Goal: Task Accomplishment & Management: Use online tool/utility

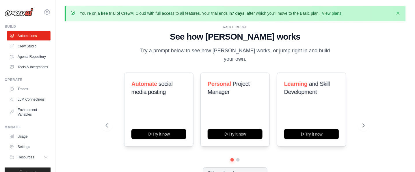
click at [163, 16] on p "You're on a free trial of CrewAI Cloud with full access to all features. Your t…" at bounding box center [211, 13] width 263 height 6
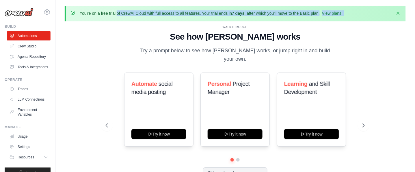
click at [163, 16] on p "You're on a free trial of CrewAI Cloud with full access to all features. Your t…" at bounding box center [211, 13] width 263 height 6
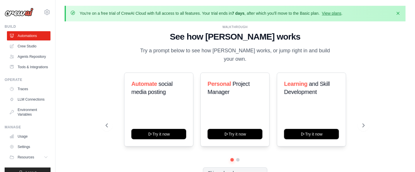
click at [176, 54] on p "Try a prompt below to see how [PERSON_NAME] works, or jump right in and build y…" at bounding box center [235, 54] width 194 height 17
click at [395, 15] on icon "button" at bounding box center [398, 13] width 6 height 6
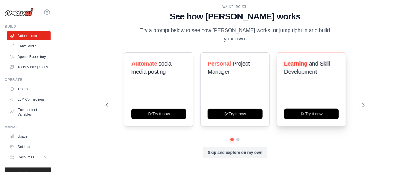
scroll to position [16, 0]
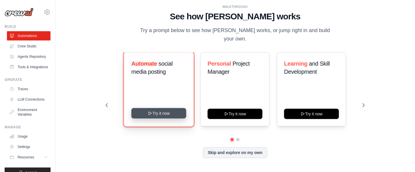
click at [152, 111] on icon at bounding box center [150, 113] width 5 height 5
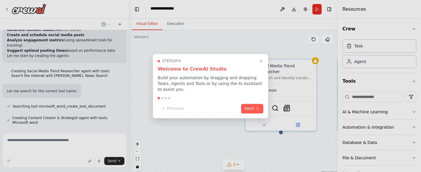
scroll to position [567, 0]
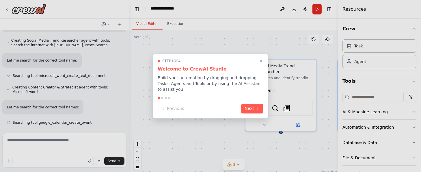
click at [175, 84] on p "Build your automation by dragging and dropping Tasks, Agents and Tools or by us…" at bounding box center [211, 83] width 106 height 17
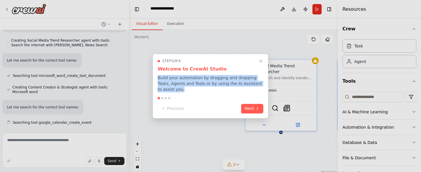
click at [175, 84] on p "Build your automation by dragging and dropping Tasks, Agents and Tools or by us…" at bounding box center [211, 83] width 106 height 17
click at [193, 87] on p "Build your automation by dragging and dropping Tasks, Agents and Tools or by us…" at bounding box center [211, 83] width 106 height 17
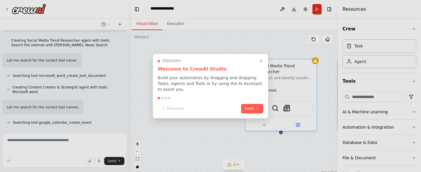
scroll to position [582, 0]
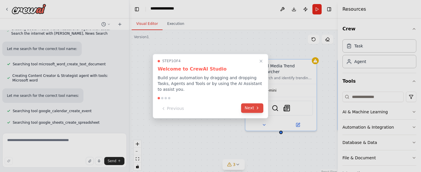
click at [247, 113] on button "Next" at bounding box center [252, 108] width 22 height 10
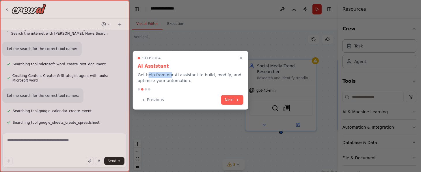
drag, startPoint x: 151, startPoint y: 81, endPoint x: 176, endPoint y: 83, distance: 25.2
click at [176, 83] on p "Get help from our AI assistant to build, modify, and optimize your automation." at bounding box center [191, 78] width 106 height 12
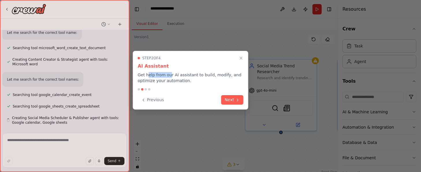
scroll to position [602, 0]
click at [176, 83] on p "Get help from our AI assistant to build, modify, and optimize your automation." at bounding box center [191, 78] width 106 height 12
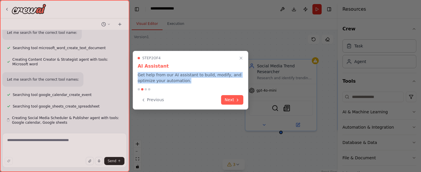
click at [176, 83] on p "Get help from our AI assistant to build, modify, and optimize your automation." at bounding box center [191, 78] width 106 height 12
click at [189, 83] on p "Get help from our AI assistant to build, modify, and optimize your automation." at bounding box center [191, 78] width 106 height 12
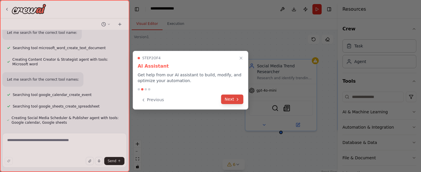
click at [229, 104] on button "Next" at bounding box center [232, 99] width 22 height 10
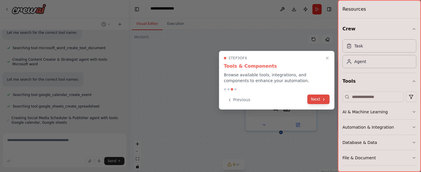
click at [315, 104] on button "Next" at bounding box center [318, 99] width 22 height 10
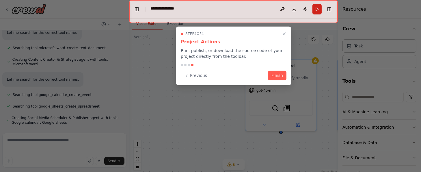
scroll to position [622, 0]
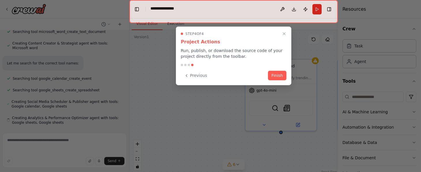
click at [195, 59] on p "Run, publish, or download the source code of your project directly from the too…" at bounding box center [234, 54] width 106 height 12
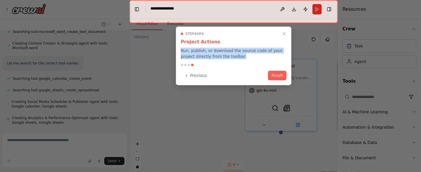
click at [195, 59] on p "Run, publish, or download the source code of your project directly from the too…" at bounding box center [234, 54] width 106 height 12
click at [277, 80] on button "Finish" at bounding box center [277, 75] width 18 height 10
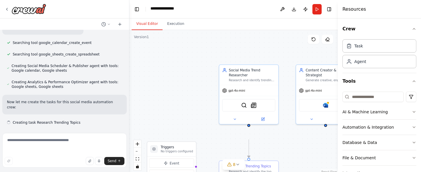
drag, startPoint x: 188, startPoint y: 99, endPoint x: 202, endPoint y: 102, distance: 14.2
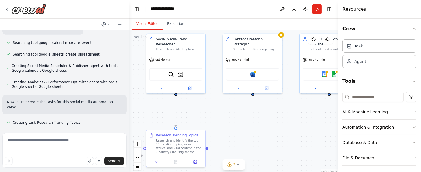
drag, startPoint x: 125, startPoint y: 53, endPoint x: 83, endPoint y: 48, distance: 41.8
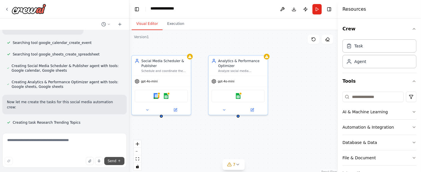
scroll to position [682, 0]
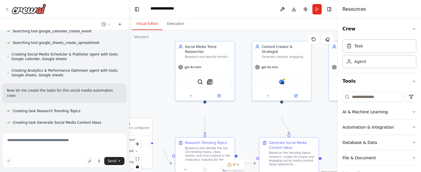
drag, startPoint x: 257, startPoint y: 133, endPoint x: 303, endPoint y: 141, distance: 46.6
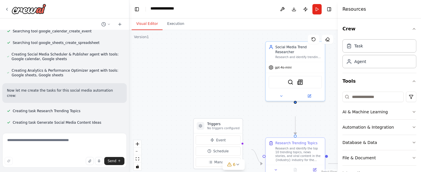
drag, startPoint x: 232, startPoint y: 137, endPoint x: 315, endPoint y: 133, distance: 83.5
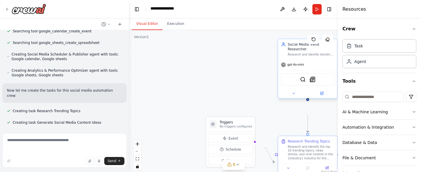
click at [290, 70] on div "gpt-4o-mini" at bounding box center [307, 64] width 59 height 11
click at [294, 66] on span "gpt-4o-mini" at bounding box center [295, 65] width 17 height 4
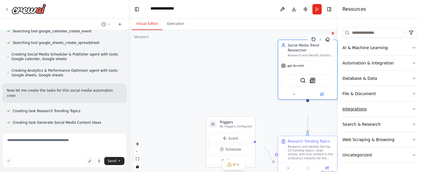
scroll to position [0, 0]
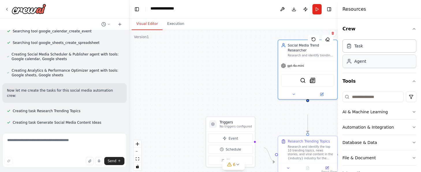
click at [367, 68] on div "Agent" at bounding box center [379, 61] width 74 height 13
click at [365, 64] on div "Agent" at bounding box center [360, 61] width 12 height 6
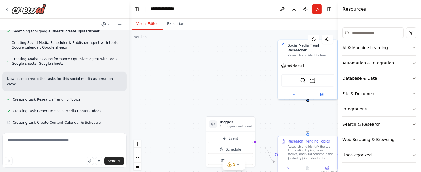
scroll to position [122, 0]
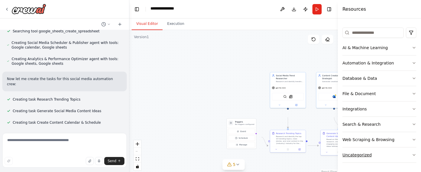
click at [366, 152] on div "Uncategorized" at bounding box center [356, 155] width 29 height 6
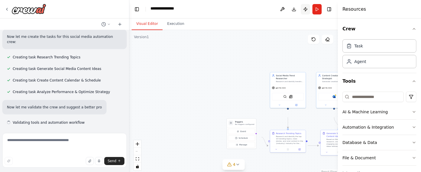
scroll to position [761, 0]
click at [301, 12] on button "Publish" at bounding box center [305, 9] width 9 height 10
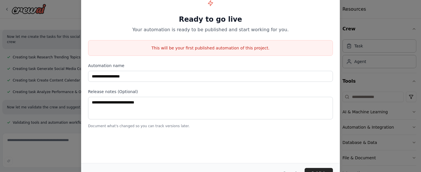
scroll to position [781, 0]
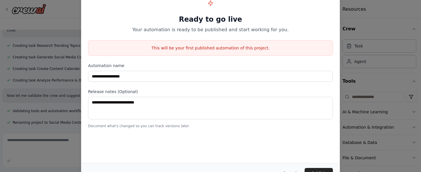
click at [301, 168] on button "Cancel" at bounding box center [289, 173] width 23 height 10
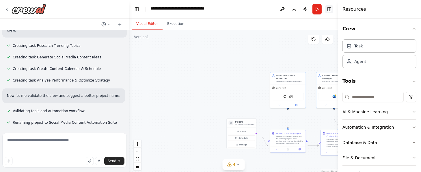
click at [328, 12] on button "Toggle Right Sidebar" at bounding box center [329, 9] width 8 height 8
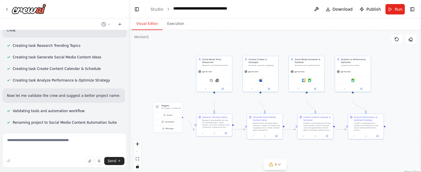
drag, startPoint x: 229, startPoint y: 67, endPoint x: 169, endPoint y: 57, distance: 61.7
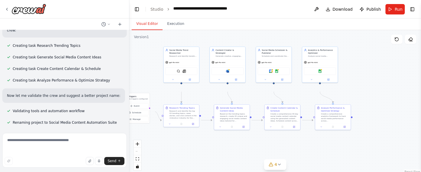
drag, startPoint x: 151, startPoint y: 49, endPoint x: 141, endPoint y: 43, distance: 11.7
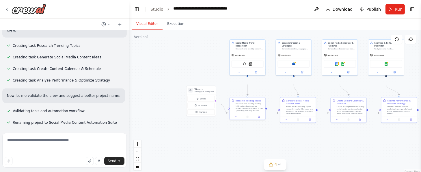
drag, startPoint x: 152, startPoint y: 58, endPoint x: 227, endPoint y: 55, distance: 74.9
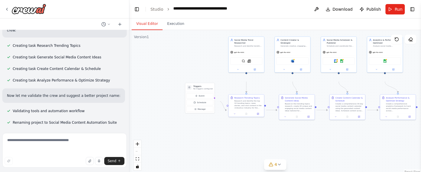
drag, startPoint x: 373, startPoint y: 4, endPoint x: 170, endPoint y: 75, distance: 215.2
click at [171, 75] on div ".deletable-edge-delete-btn { width: 20px; height: 20px; border: 0px solid #ffff…" at bounding box center [275, 102] width 292 height 144
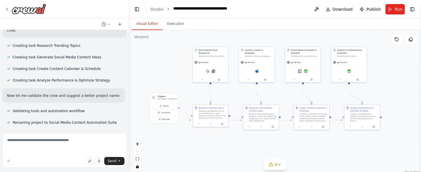
drag, startPoint x: 175, startPoint y: 114, endPoint x: 167, endPoint y: 97, distance: 19.2
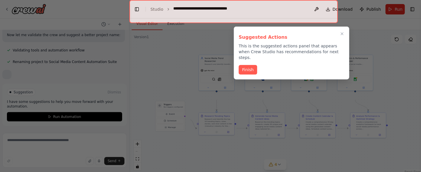
scroll to position [798, 0]
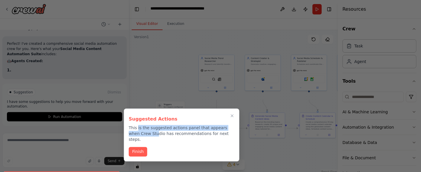
drag, startPoint x: 140, startPoint y: 129, endPoint x: 182, endPoint y: 143, distance: 43.5
click at [182, 142] on p "This is the suggested actions panel that appears when Crew Studio has recommend…" at bounding box center [182, 133] width 106 height 17
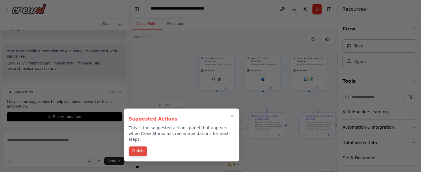
click at [136, 156] on button "Finish" at bounding box center [138, 151] width 18 height 10
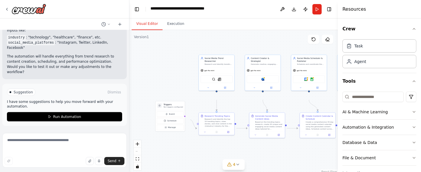
scroll to position [991, 0]
drag, startPoint x: 35, startPoint y: 83, endPoint x: 46, endPoint y: 92, distance: 15.4
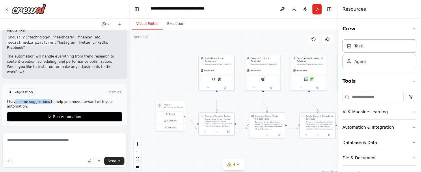
drag, startPoint x: 19, startPoint y: 95, endPoint x: 57, endPoint y: 95, distance: 38.4
click at [57, 99] on p "I have some suggestions to help you move forward with your automation." at bounding box center [64, 103] width 115 height 9
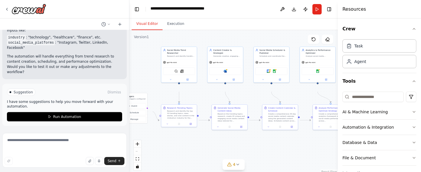
drag, startPoint x: 167, startPoint y: 80, endPoint x: 128, endPoint y: 72, distance: 39.8
click at [135, 147] on button "zoom in" at bounding box center [138, 144] width 8 height 8
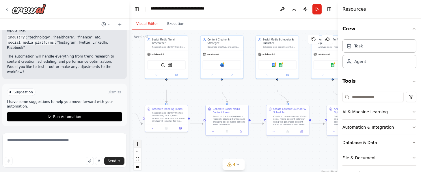
click at [135, 147] on button "zoom in" at bounding box center [138, 144] width 8 height 8
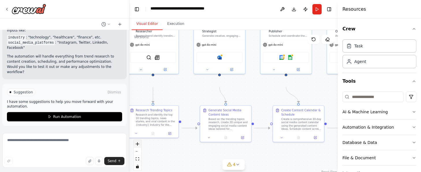
click at [135, 147] on button "zoom in" at bounding box center [138, 144] width 8 height 8
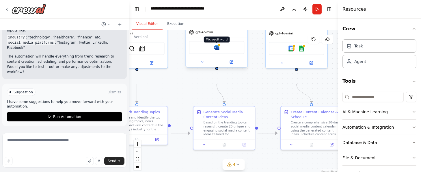
click at [218, 46] on div at bounding box center [219, 45] width 3 height 3
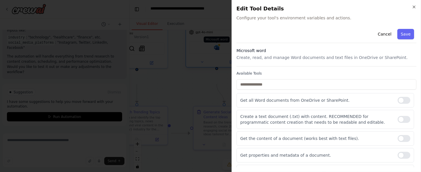
click at [218, 60] on div at bounding box center [210, 86] width 421 height 172
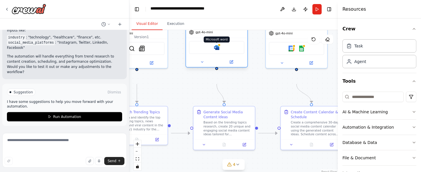
click at [217, 51] on img at bounding box center [217, 47] width 6 height 6
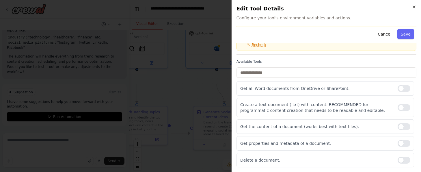
scroll to position [66, 0]
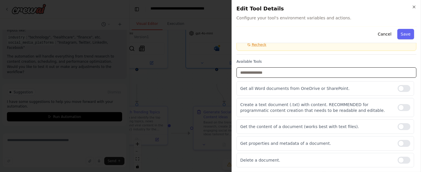
click at [262, 77] on input "text" at bounding box center [326, 72] width 180 height 10
click at [256, 78] on input "********" at bounding box center [326, 72] width 180 height 10
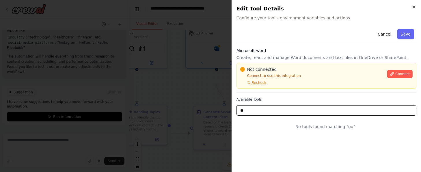
scroll to position [8, 0]
type input "*"
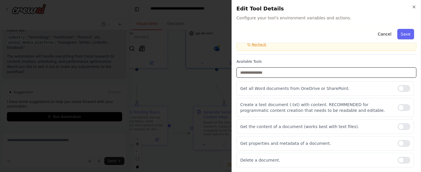
scroll to position [0, 0]
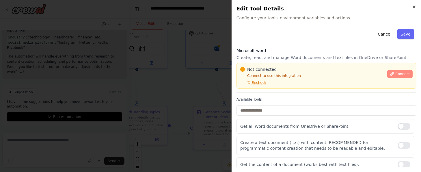
click at [395, 76] on span "Connect" at bounding box center [402, 74] width 14 height 5
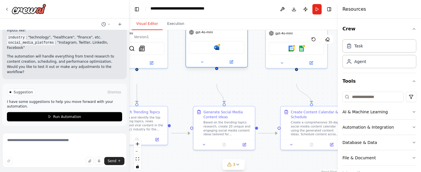
click at [202, 38] on div "gpt-4o-mini" at bounding box center [216, 32] width 61 height 11
click at [207, 34] on span "gpt-4o-mini" at bounding box center [203, 32] width 17 height 4
click at [181, 63] on div ".deletable-edge-delete-btn { width: 20px; height: 20px; border: 0px solid #ffff…" at bounding box center [233, 102] width 208 height 144
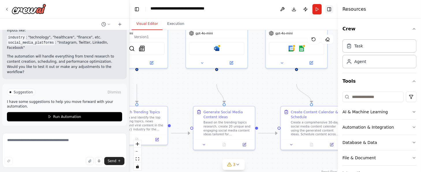
click at [327, 11] on button "Toggle Right Sidebar" at bounding box center [329, 9] width 8 height 8
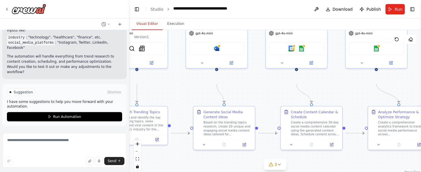
click at [176, 92] on div ".deletable-edge-delete-btn { width: 20px; height: 20px; border: 0px solid #ffff…" at bounding box center [275, 102] width 292 height 144
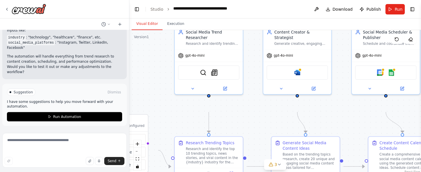
drag, startPoint x: 176, startPoint y: 92, endPoint x: 255, endPoint y: 116, distance: 81.7
click at [255, 116] on div ".deletable-edge-delete-btn { width: 20px; height: 20px; border: 0px solid #ffff…" at bounding box center [275, 102] width 292 height 144
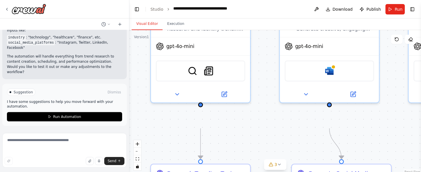
click at [232, 148] on div ".deletable-edge-delete-btn { width: 20px; height: 20px; border: 0px solid #ffff…" at bounding box center [275, 102] width 292 height 144
click at [267, 92] on div ".deletable-edge-delete-btn { width: 20px; height: 20px; border: 0px solid #ffff…" at bounding box center [275, 102] width 292 height 144
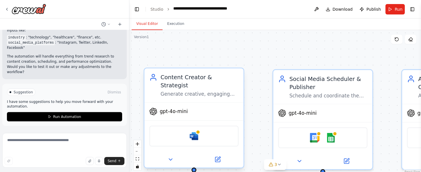
drag, startPoint x: 276, startPoint y: 91, endPoint x: 186, endPoint y: 118, distance: 93.9
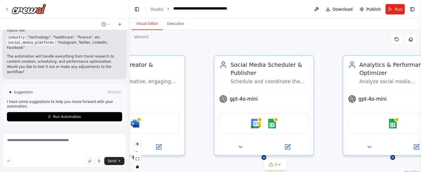
drag, startPoint x: 119, startPoint y: 59, endPoint x: 116, endPoint y: 54, distance: 6.9
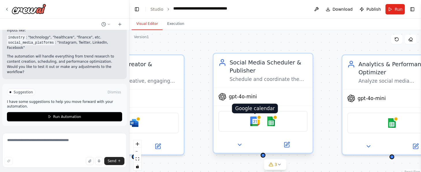
click at [251, 126] on img at bounding box center [255, 121] width 10 height 10
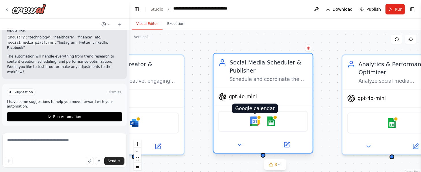
click at [251, 126] on img at bounding box center [255, 121] width 10 height 10
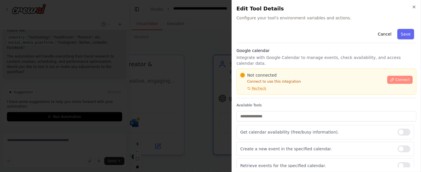
click at [391, 81] on icon at bounding box center [392, 79] width 3 height 3
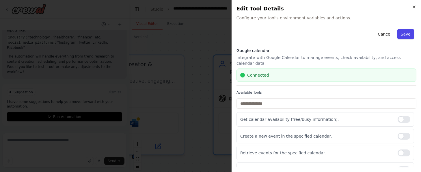
click at [397, 39] on button "Save" at bounding box center [405, 34] width 17 height 10
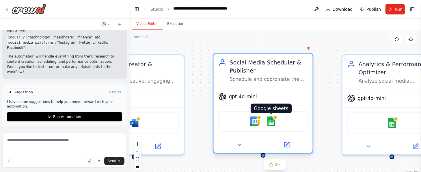
click at [276, 126] on img at bounding box center [271, 121] width 10 height 10
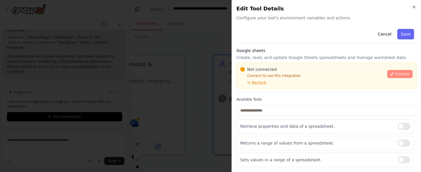
click at [390, 76] on icon at bounding box center [392, 74] width 4 height 4
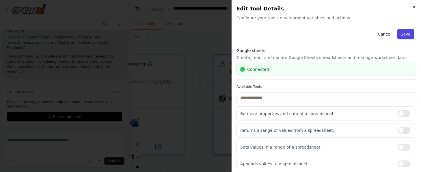
click at [397, 39] on button "Save" at bounding box center [405, 34] width 17 height 10
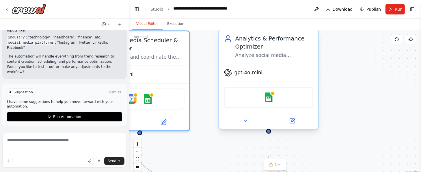
drag, startPoint x: 330, startPoint y: 67, endPoint x: 232, endPoint y: 66, distance: 98.4
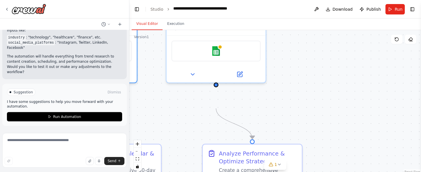
drag, startPoint x: 297, startPoint y: 100, endPoint x: 412, endPoint y: 31, distance: 133.9
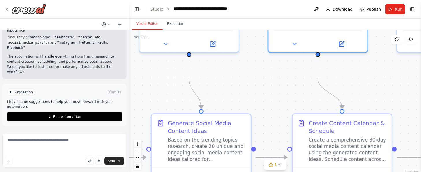
drag, startPoint x: 274, startPoint y: 109, endPoint x: 397, endPoint y: 87, distance: 125.0
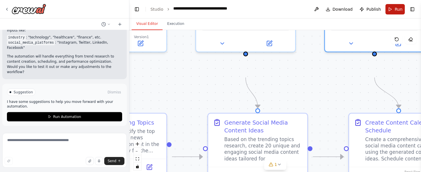
click at [385, 13] on button "Run" at bounding box center [394, 9] width 19 height 10
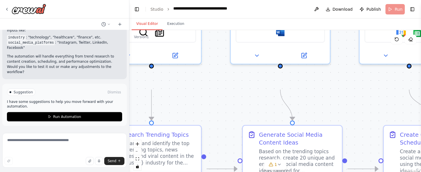
drag, startPoint x: 212, startPoint y: 115, endPoint x: 324, endPoint y: 125, distance: 111.9
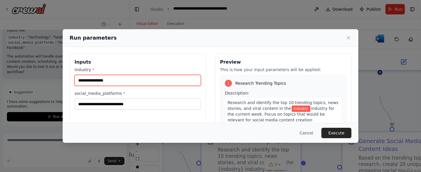
click at [79, 86] on input "industry *" at bounding box center [137, 80] width 126 height 11
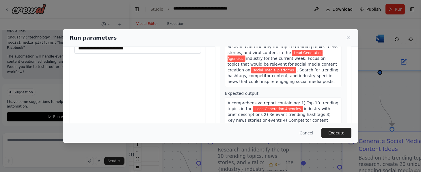
scroll to position [59, 0]
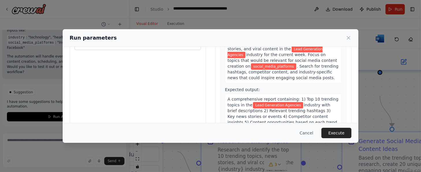
type input "**********"
click at [92, 50] on input "social_media_platforms *" at bounding box center [137, 44] width 126 height 11
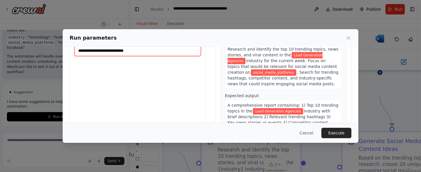
scroll to position [53, 0]
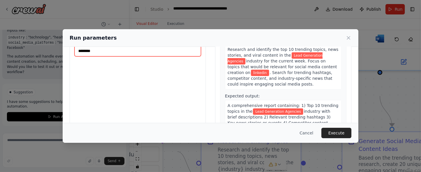
type input "********"
click at [282, 57] on span "Research and identify the top 10 trending topics, news stories, and viral conte…" at bounding box center [282, 52] width 111 height 10
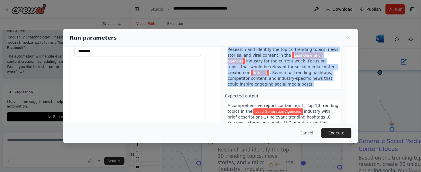
click at [282, 57] on span "Research and identify the top 10 trending topics, news stories, and viral conte…" at bounding box center [282, 52] width 111 height 10
click at [293, 75] on span "industry for the current week. Focus on topics that would be relevant for socia…" at bounding box center [281, 67] width 109 height 16
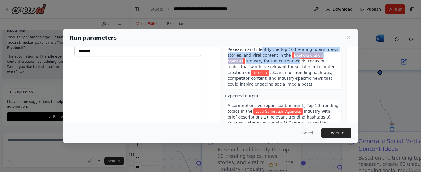
drag, startPoint x: 266, startPoint y: 69, endPoint x: 287, endPoint y: 85, distance: 27.0
click at [287, 85] on div "Research and identify the top 10 trending topics, news stories, and viral conte…" at bounding box center [283, 67] width 117 height 46
click at [287, 75] on span "industry for the current week. Focus on topics that would be relevant for socia…" at bounding box center [281, 67] width 109 height 16
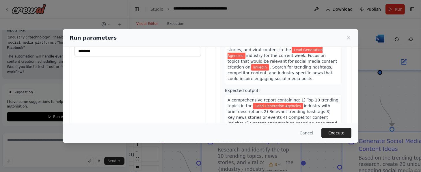
scroll to position [6, 0]
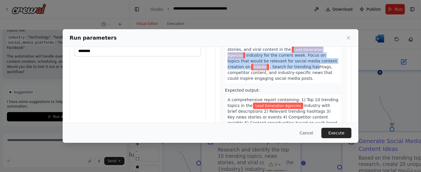
drag, startPoint x: 300, startPoint y: 68, endPoint x: 307, endPoint y: 96, distance: 28.4
click at [307, 84] on div "Research and identify the top 10 trending topics, news stories, and viral conte…" at bounding box center [283, 61] width 117 height 46
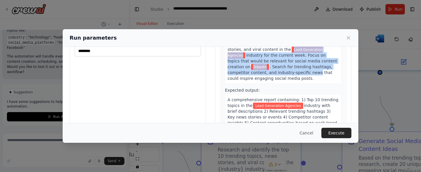
click at [307, 81] on span ". Search for trending hashtags, competitor content, and industry-specific news …" at bounding box center [279, 72] width 105 height 16
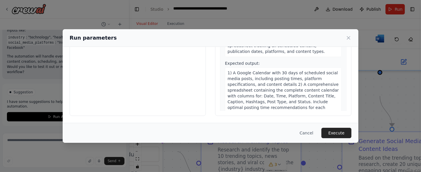
scroll to position [296, 0]
click at [351, 130] on button "Execute" at bounding box center [336, 133] width 30 height 10
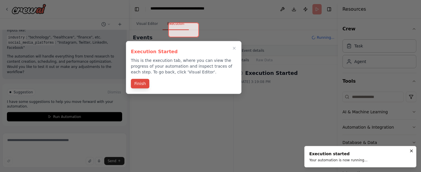
click at [141, 88] on button "Finish" at bounding box center [140, 84] width 18 height 10
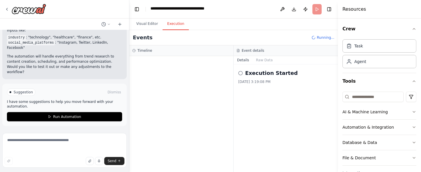
click at [255, 84] on div "10/3/2025, 3:19:08 PM" at bounding box center [285, 81] width 95 height 5
click at [260, 113] on div "Execution Started 10/3/2025, 3:19:08 PM" at bounding box center [286, 117] width 104 height 107
click at [330, 10] on button "Toggle Right Sidebar" at bounding box center [329, 9] width 8 height 8
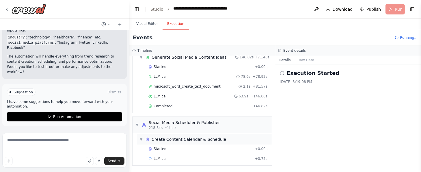
scroll to position [186, 0]
click at [162, 130] on span "218.84s" at bounding box center [156, 127] width 14 height 5
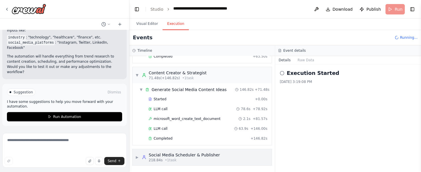
scroll to position [165, 0]
click at [168, 152] on div "Social Media Scheduler & Publisher" at bounding box center [184, 155] width 71 height 6
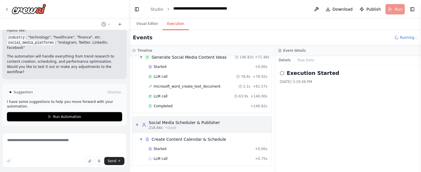
scroll to position [206, 0]
click at [163, 156] on span "LLM call" at bounding box center [161, 158] width 14 height 5
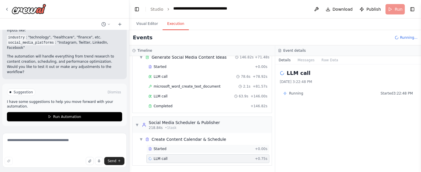
click at [180, 146] on div "Started" at bounding box center [200, 148] width 104 height 5
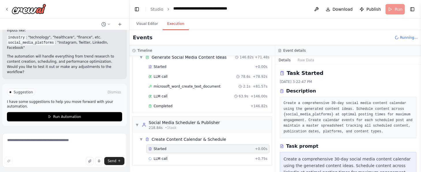
click at [311, 134] on pre "Create a comprehensive 30-day social media content calendar using the generated…" at bounding box center [347, 117] width 129 height 34
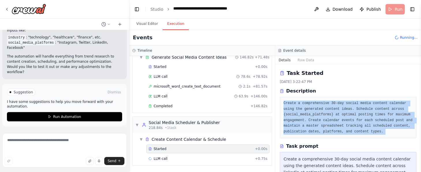
click at [311, 134] on pre "Create a comprehensive 30-day social media content calendar using the generated…" at bounding box center [347, 117] width 129 height 34
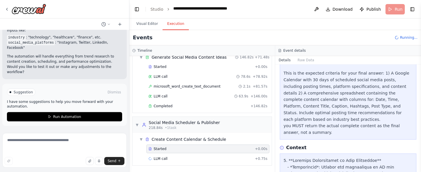
drag, startPoint x: 301, startPoint y: 104, endPoint x: 327, endPoint y: 141, distance: 45.0
click at [327, 136] on div "Create a comprehensive 30-day social media content calendar using the generated…" at bounding box center [347, 80] width 129 height 112
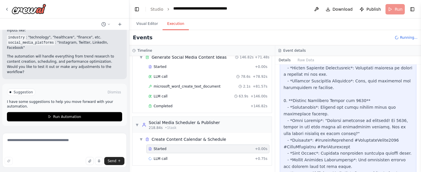
scroll to position [495, 0]
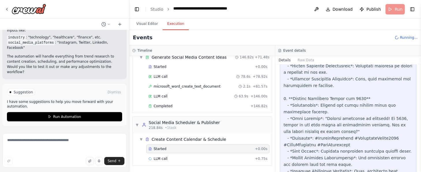
drag, startPoint x: 313, startPoint y: 117, endPoint x: 353, endPoint y: 162, distance: 59.7
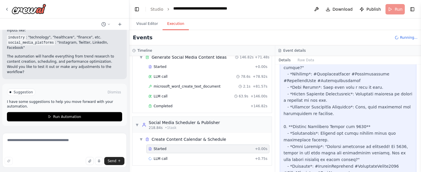
drag, startPoint x: 313, startPoint y: 111, endPoint x: 347, endPoint y: 146, distance: 49.4
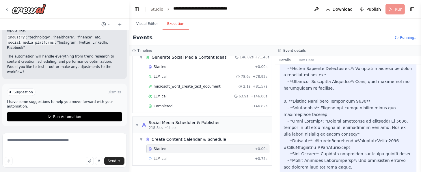
scroll to position [493, 0]
drag, startPoint x: 315, startPoint y: 108, endPoint x: 349, endPoint y: 141, distance: 47.8
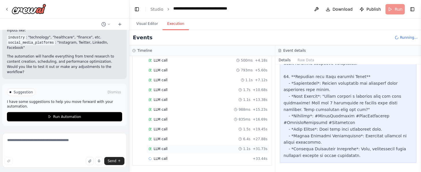
scroll to position [655, 0]
click at [145, 30] on button "Visual Editor" at bounding box center [147, 24] width 31 height 12
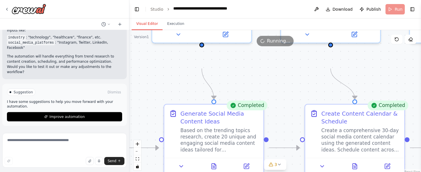
drag, startPoint x: 307, startPoint y: 109, endPoint x: 153, endPoint y: 87, distance: 156.3
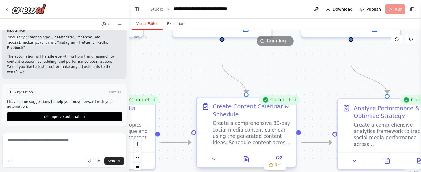
drag, startPoint x: 218, startPoint y: 107, endPoint x: 156, endPoint y: 102, distance: 62.0
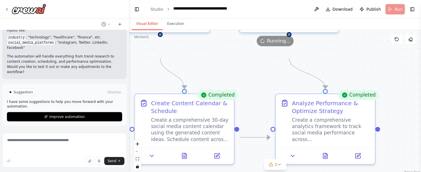
drag, startPoint x: 275, startPoint y: 105, endPoint x: 133, endPoint y: 101, distance: 142.6
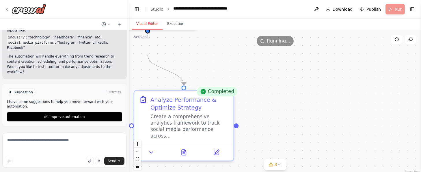
drag, startPoint x: 245, startPoint y: 123, endPoint x: 269, endPoint y: 162, distance: 45.6
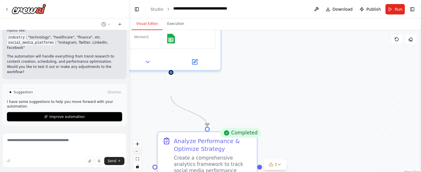
click at [140, 155] on button "zoom out" at bounding box center [138, 151] width 8 height 8
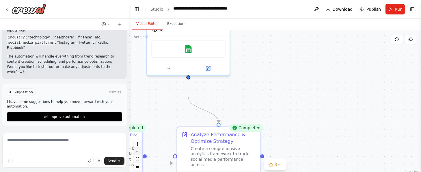
click at [140, 155] on button "zoom out" at bounding box center [138, 151] width 8 height 8
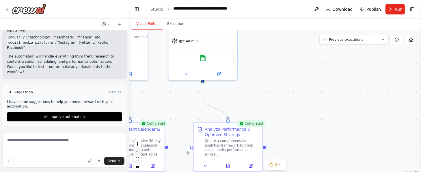
click at [140, 155] on button "zoom out" at bounding box center [138, 151] width 8 height 8
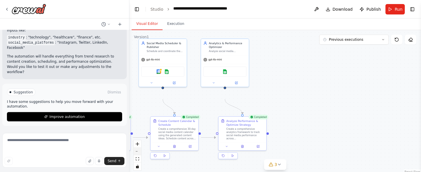
click at [140, 155] on button "zoom out" at bounding box center [138, 151] width 8 height 8
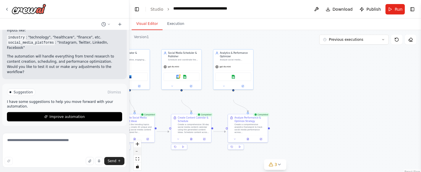
click at [140, 155] on button "zoom out" at bounding box center [138, 151] width 8 height 8
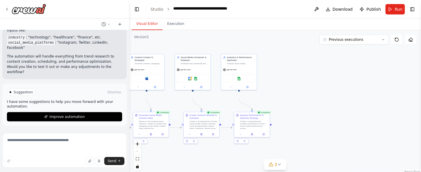
drag, startPoint x: 291, startPoint y: 120, endPoint x: 316, endPoint y: 22, distance: 101.6
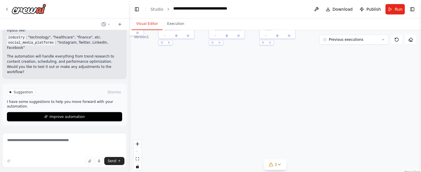
drag, startPoint x: 265, startPoint y: 109, endPoint x: 142, endPoint y: 21, distance: 150.9
click at [34, 12] on img at bounding box center [29, 9] width 35 height 10
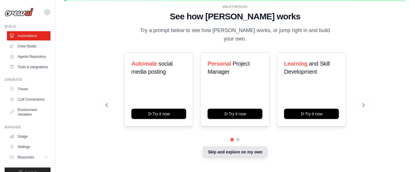
click at [229, 154] on button "Skip and explore on my own" at bounding box center [235, 151] width 64 height 11
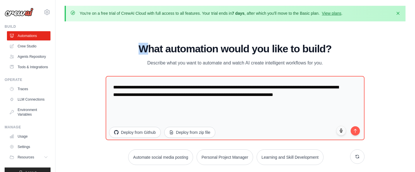
drag, startPoint x: 152, startPoint y: 33, endPoint x: 180, endPoint y: 31, distance: 28.1
click at [153, 43] on h1 "What automation would you like to build?" at bounding box center [235, 49] width 259 height 12
click at [273, 43] on h1 "What automation would you like to build?" at bounding box center [235, 49] width 259 height 12
click at [272, 43] on h1 "What automation would you like to build?" at bounding box center [235, 49] width 259 height 12
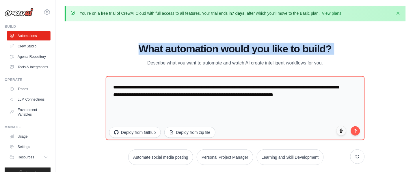
click at [272, 43] on h1 "What automation would you like to build?" at bounding box center [235, 49] width 259 height 12
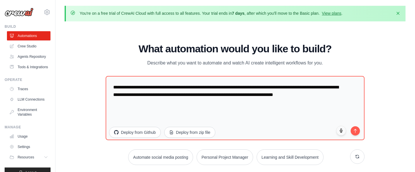
click at [255, 60] on p "Describe what you want to automate and watch AI create intelligent workflows fo…" at bounding box center [235, 63] width 194 height 8
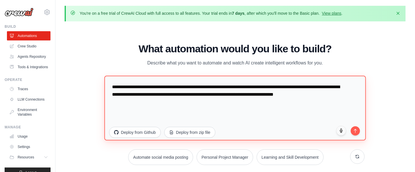
drag, startPoint x: 150, startPoint y: 94, endPoint x: 211, endPoint y: 108, distance: 63.1
click at [211, 108] on textarea "**********" at bounding box center [235, 107] width 262 height 65
click at [184, 81] on textarea "**********" at bounding box center [235, 107] width 262 height 65
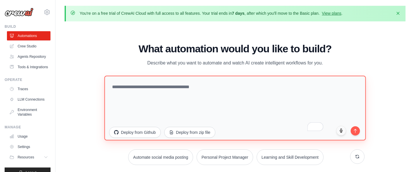
scroll to position [43, 0]
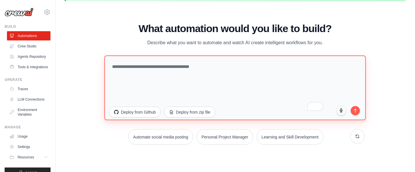
click at [183, 55] on textarea "To enrich screen reader interactions, please activate Accessibility in Grammarl…" at bounding box center [235, 87] width 262 height 65
click at [169, 66] on textarea "To enrich screen reader interactions, please activate Accessibility in Grammarl…" at bounding box center [235, 87] width 262 height 65
paste textarea "**********"
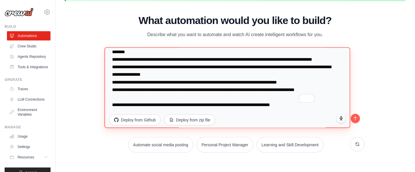
scroll to position [2593, 0]
type textarea "**********"
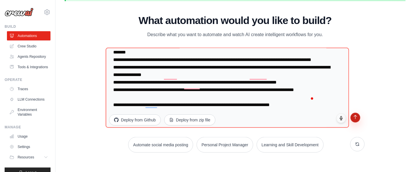
click at [353, 115] on icon "submit" at bounding box center [355, 117] width 5 height 5
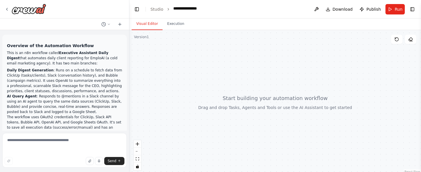
scroll to position [2022, 0]
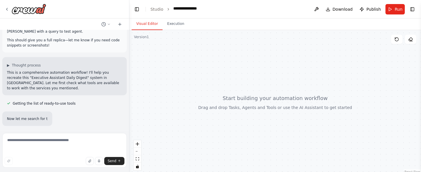
click at [71, 82] on div "▶ Thought process This is a comprehensive automation workflow! I'll help you re…" at bounding box center [64, 76] width 124 height 38
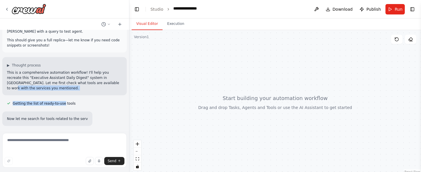
click at [71, 82] on div "Overview of the Automation Workflow This is an n8n workflow called Executive As…" at bounding box center [64, 80] width 129 height 100
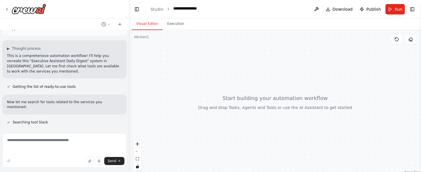
click at [44, 99] on p "Now let me search for tools related to the services you mentioned:" at bounding box center [64, 104] width 115 height 10
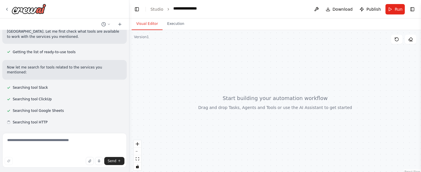
scroll to position [2110, 0]
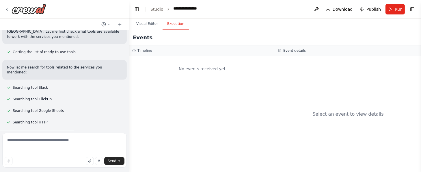
click at [187, 30] on button "Execution" at bounding box center [176, 24] width 26 height 12
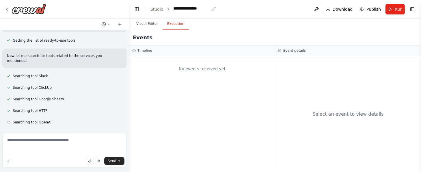
scroll to position [2125, 0]
click at [189, 11] on div "**********" at bounding box center [191, 8] width 36 height 7
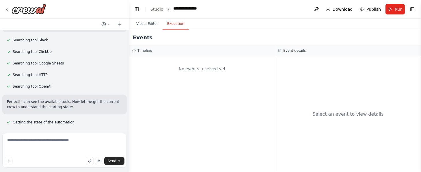
scroll to position [2169, 0]
click at [29, 99] on p "Perfect! I can see the available tools. Now let me get the current crew to unde…" at bounding box center [64, 104] width 115 height 10
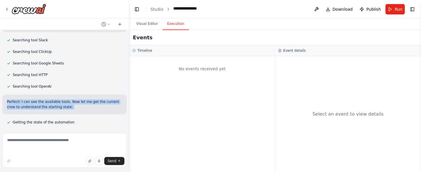
click at [29, 99] on p "Perfect! I can see the available tools. Now let me get the current crew to unde…" at bounding box center [64, 104] width 115 height 10
click at [46, 99] on p "Perfect! I can see the available tools. Now let me get the current crew to unde…" at bounding box center [64, 104] width 115 height 10
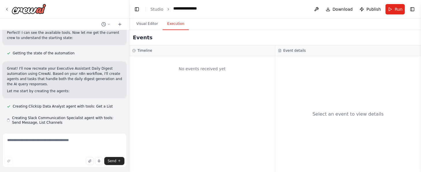
scroll to position [2223, 0]
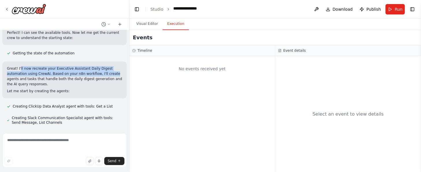
drag, startPoint x: 24, startPoint y: 87, endPoint x: 49, endPoint y: 104, distance: 30.1
click at [49, 87] on p "Great! I'll now recreate your Executive Assistant Daily Digest automation using…" at bounding box center [64, 76] width 115 height 21
drag, startPoint x: 32, startPoint y: 93, endPoint x: 63, endPoint y: 101, distance: 32.4
click at [63, 87] on p "Great! I'll now recreate your Executive Assistant Daily Digest automation using…" at bounding box center [64, 76] width 115 height 21
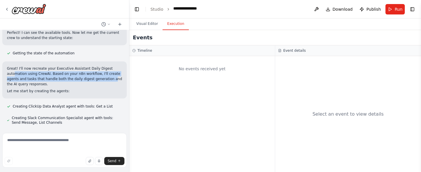
click at [63, 87] on p "Great! I'll now recreate your Executive Assistant Daily Digest automation using…" at bounding box center [64, 76] width 115 height 21
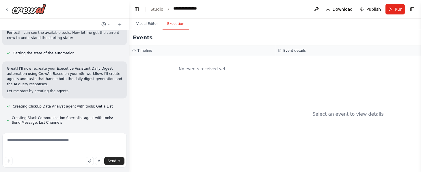
scroll to position [2236, 0]
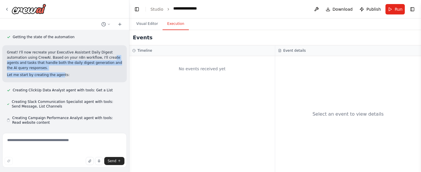
drag, startPoint x: 41, startPoint y: 84, endPoint x: 73, endPoint y: 98, distance: 34.9
click at [73, 77] on div "Great! I'll now recreate your Executive Assistant Daily Digest automation using…" at bounding box center [64, 64] width 115 height 28
click at [73, 77] on p "Let me start by creating the agents:" at bounding box center [64, 74] width 115 height 5
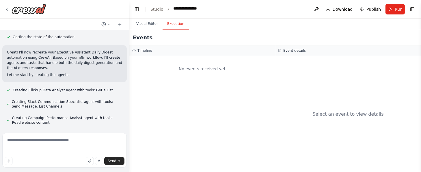
scroll to position [2256, 0]
click at [54, 77] on p "Let me start by creating the agents:" at bounding box center [64, 74] width 115 height 5
click at [68, 76] on div "Great! I'll now recreate your Executive Assistant Daily Digest automation using…" at bounding box center [64, 64] width 115 height 28
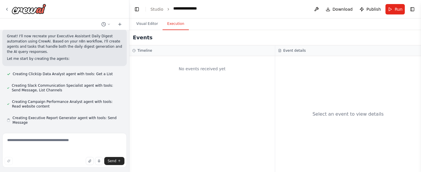
scroll to position [2302, 0]
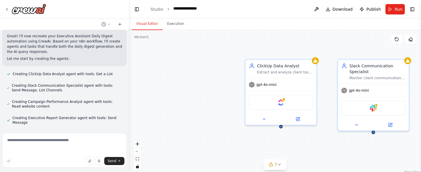
click at [154, 29] on button "Visual Editor" at bounding box center [147, 24] width 31 height 12
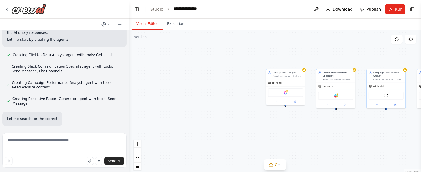
scroll to position [2340, 0]
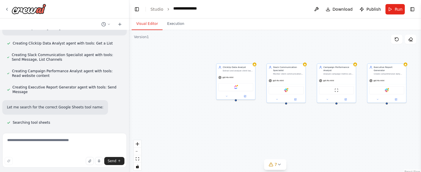
drag, startPoint x: 353, startPoint y: 129, endPoint x: 220, endPoint y: 113, distance: 134.0
click at [220, 113] on div "ClickUp Data Analyst Extract and analyze client task data from ClickUp, focusin…" at bounding box center [275, 102] width 292 height 144
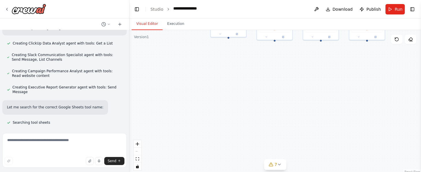
drag, startPoint x: 249, startPoint y: 122, endPoint x: 317, endPoint y: 38, distance: 107.5
click at [317, 38] on div "ClickUp Data Analyst Extract and analyze client task data from ClickUp, focusin…" at bounding box center [275, 102] width 292 height 144
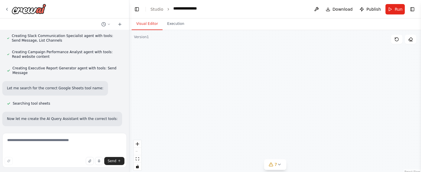
scroll to position [2371, 0]
drag, startPoint x: 279, startPoint y: 80, endPoint x: 224, endPoint y: 163, distance: 99.0
click at [224, 163] on div "ClickUp Data Analyst Extract and analyze client task data from ClickUp, focusin…" at bounding box center [275, 102] width 292 height 144
drag, startPoint x: 224, startPoint y: 163, endPoint x: 190, endPoint y: 164, distance: 34.1
click at [190, 164] on div "ClickUp Data Analyst Extract and analyze client task data from ClickUp, focusin…" at bounding box center [275, 102] width 292 height 144
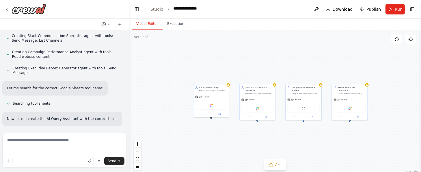
drag, startPoint x: 207, startPoint y: 136, endPoint x: 279, endPoint y: 158, distance: 75.1
click at [279, 158] on div "ClickUp Data Analyst Extract and analyze client task data from ClickUp, focusin…" at bounding box center [275, 102] width 292 height 144
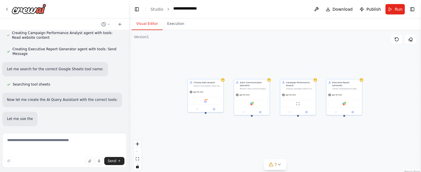
drag, startPoint x: 279, startPoint y: 158, endPoint x: 253, endPoint y: 157, distance: 26.0
click at [253, 157] on div "ClickUp Data Analyst Extract and analyze client task data from ClickUp, focusin…" at bounding box center [275, 102] width 292 height 144
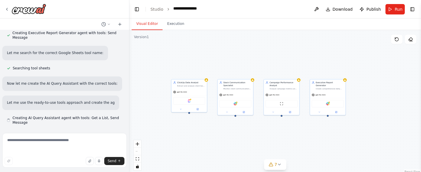
scroll to position [2421, 0]
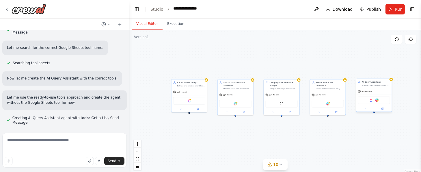
click at [376, 104] on div "ClickUp Slack" at bounding box center [374, 100] width 32 height 8
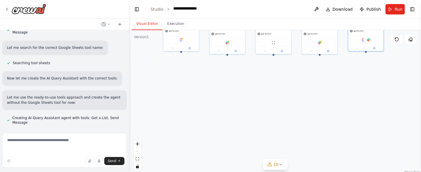
drag, startPoint x: 330, startPoint y: 150, endPoint x: 321, endPoint y: 88, distance: 62.7
click at [321, 88] on div "ClickUp Data Analyst Extract and analyze client task data from ClickUp, focusin…" at bounding box center [275, 102] width 292 height 144
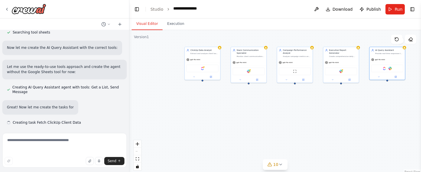
drag, startPoint x: 321, startPoint y: 88, endPoint x: 349, endPoint y: 121, distance: 42.8
click at [349, 121] on div "ClickUp Data Analyst Extract and analyze client task data from ClickUp, focusin…" at bounding box center [275, 102] width 292 height 144
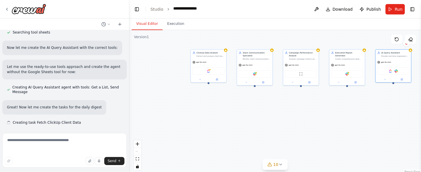
scroll to position [2466, 0]
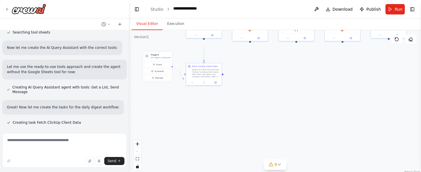
drag, startPoint x: 292, startPoint y: 136, endPoint x: 287, endPoint y: 91, distance: 44.7
click at [287, 91] on div ".deletable-edge-delete-btn { width: 20px; height: 20px; border: 0px solid #ffff…" at bounding box center [275, 102] width 292 height 144
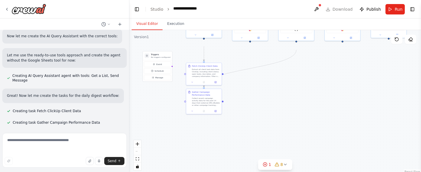
scroll to position [2444, 0]
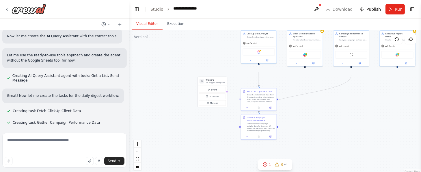
drag, startPoint x: 253, startPoint y: 98, endPoint x: 308, endPoint y: 123, distance: 61.0
click at [308, 123] on div ".deletable-edge-delete-btn { width: 20px; height: 20px; border: 0px solid #ffff…" at bounding box center [275, 102] width 292 height 144
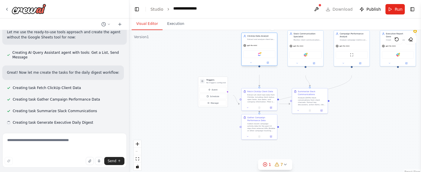
drag, startPoint x: 255, startPoint y: 64, endPoint x: 250, endPoint y: 71, distance: 8.3
click at [250, 60] on div "ClickUp" at bounding box center [260, 53] width 36 height 11
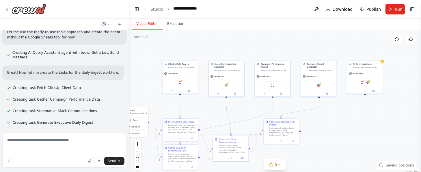
drag, startPoint x: 217, startPoint y: 69, endPoint x: 138, endPoint y: 99, distance: 84.7
click at [138, 99] on div ".deletable-edge-delete-btn { width: 20px; height: 20px; border: 0px solid #ffff…" at bounding box center [275, 102] width 292 height 144
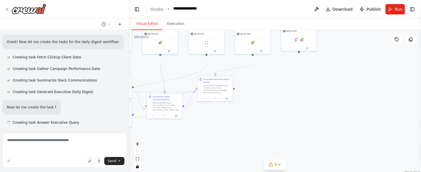
drag, startPoint x: 319, startPoint y: 147, endPoint x: 251, endPoint y: 107, distance: 78.8
click at [251, 107] on div ".deletable-edge-delete-btn { width: 20px; height: 20px; border: 0px solid #ffff…" at bounding box center [275, 102] width 292 height 144
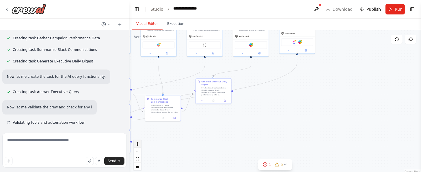
click at [137, 147] on button "zoom in" at bounding box center [138, 144] width 8 height 8
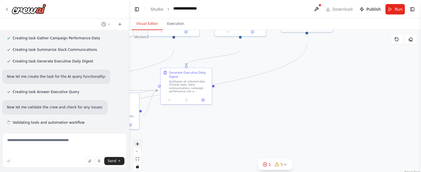
click at [137, 147] on button "zoom in" at bounding box center [138, 144] width 8 height 8
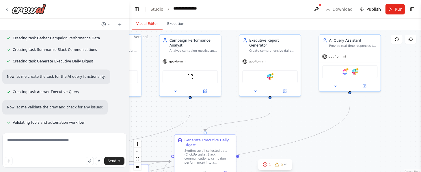
drag, startPoint x: 322, startPoint y: 116, endPoint x: 358, endPoint y: 189, distance: 82.2
click at [358, 171] on html "Overview of the Automation Workflow This is an n8n workflow called Executive As…" at bounding box center [210, 86] width 421 height 172
drag, startPoint x: 350, startPoint y: 159, endPoint x: 358, endPoint y: 183, distance: 25.0
click at [358, 171] on html "Overview of the Automation Workflow This is an n8n workflow called Executive As…" at bounding box center [210, 86] width 421 height 172
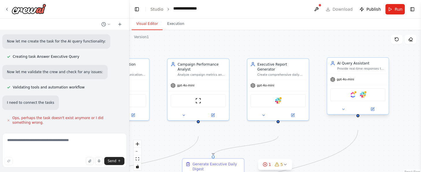
click at [357, 101] on div "ClickUp Slack" at bounding box center [357, 94] width 55 height 13
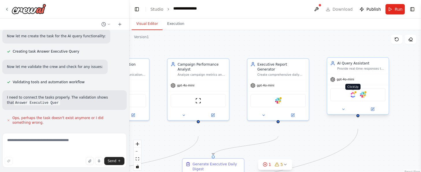
click at [354, 98] on img at bounding box center [353, 94] width 6 height 6
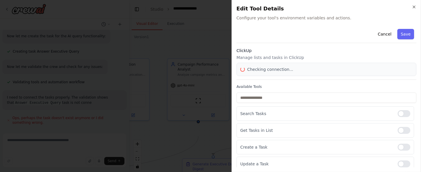
click at [354, 109] on body "Overview of the Automation Workflow This is an n8n workflow called Executive As…" at bounding box center [210, 86] width 421 height 172
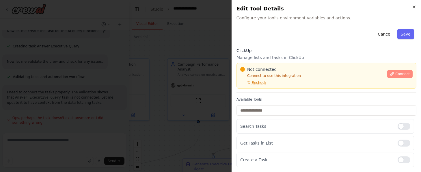
click at [387, 78] on button "Connect" at bounding box center [399, 74] width 25 height 8
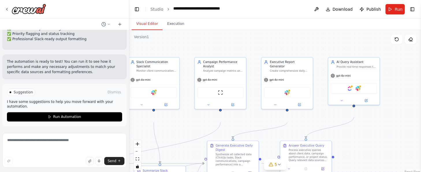
scroll to position [3357, 0]
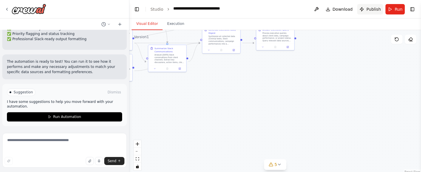
drag, startPoint x: 371, startPoint y: 116, endPoint x: 373, endPoint y: 8, distance: 108.3
click at [373, 8] on main "**********" at bounding box center [275, 86] width 292 height 172
drag, startPoint x: 335, startPoint y: 58, endPoint x: 367, endPoint y: 128, distance: 76.8
click at [367, 128] on div ".deletable-edge-delete-btn { width: 20px; height: 20px; border: 0px solid #ffff…" at bounding box center [275, 102] width 292 height 144
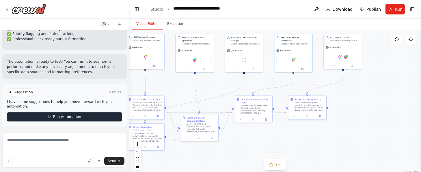
click at [70, 114] on span "Run Automation" at bounding box center [67, 116] width 28 height 5
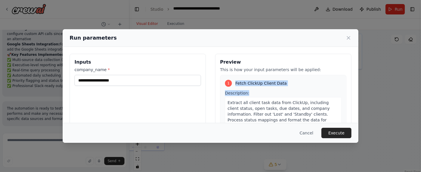
click at [259, 101] on div "1 Fetch ClickUp Client Data Description: Extract all client task data from Clic…" at bounding box center [283, 125] width 126 height 100
click at [240, 86] on span "Fetch ClickUp Client Data" at bounding box center [260, 83] width 51 height 6
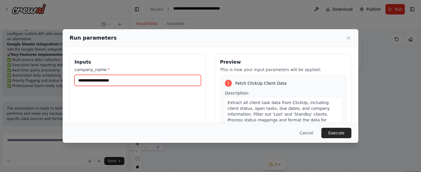
click at [82, 86] on input "company_name *" at bounding box center [137, 80] width 126 height 11
type input "**********"
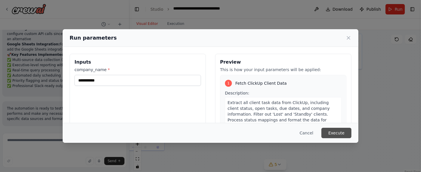
click at [351, 128] on button "Execute" at bounding box center [336, 133] width 30 height 10
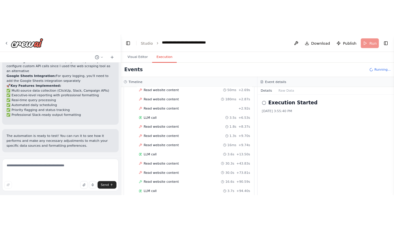
scroll to position [148, 0]
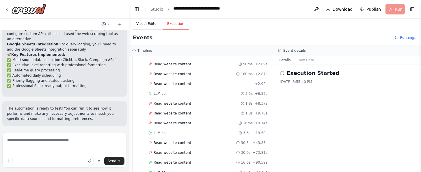
click at [163, 30] on button "Visual Editor" at bounding box center [147, 24] width 31 height 12
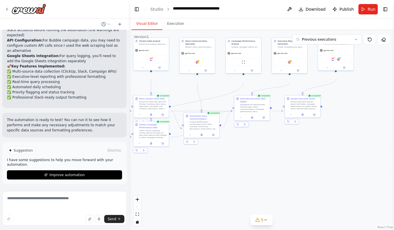
scroll to position [3285, 0]
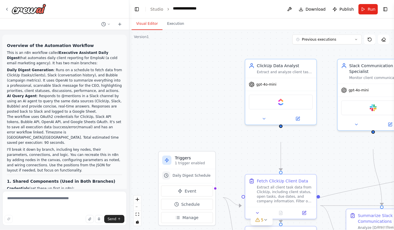
scroll to position [3226, 0]
